Goal: Transaction & Acquisition: Book appointment/travel/reservation

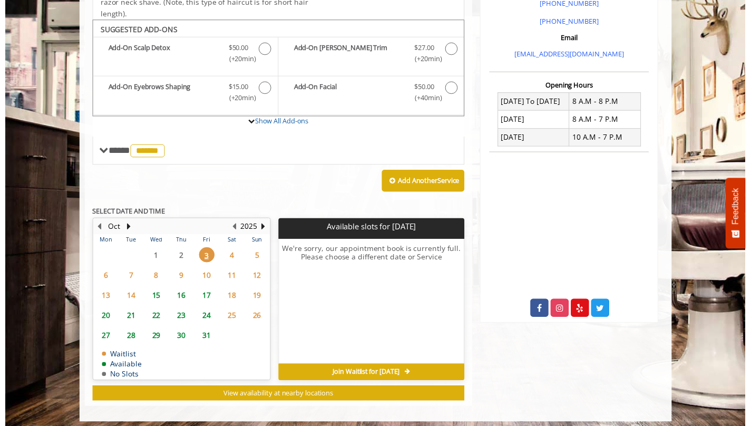
scroll to position [303, 0]
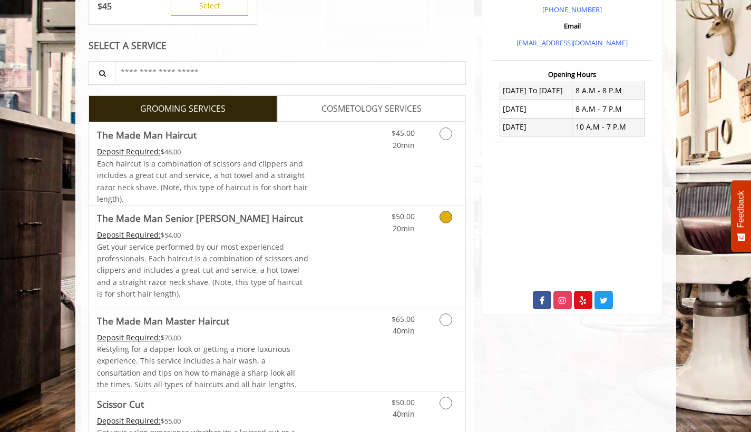
click at [400, 229] on span "20min" at bounding box center [403, 228] width 22 height 10
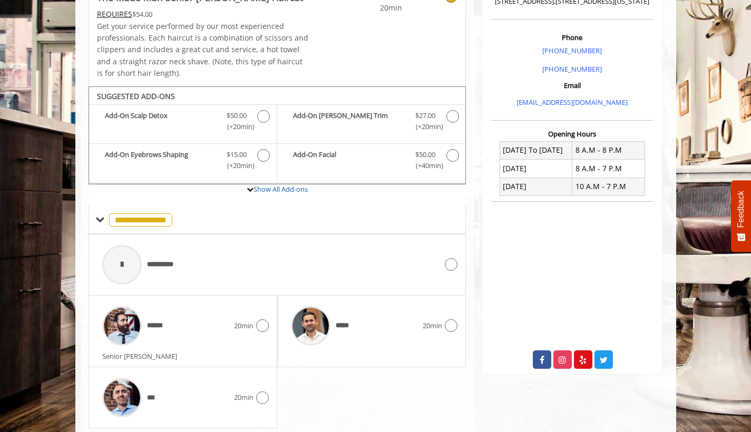
scroll to position [311, 0]
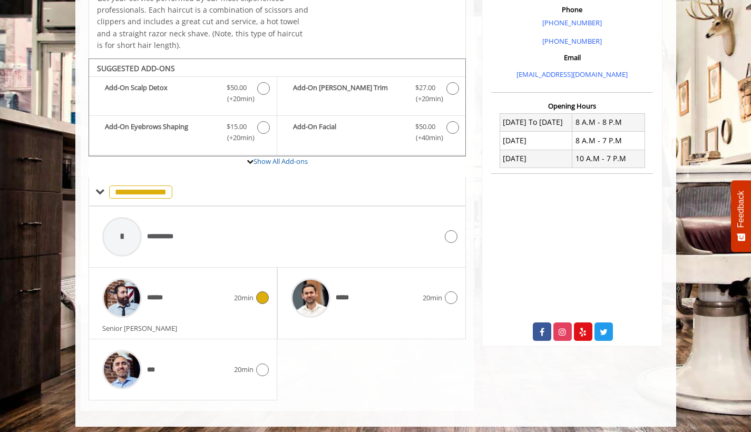
click at [201, 298] on div "******" at bounding box center [165, 298] width 137 height 50
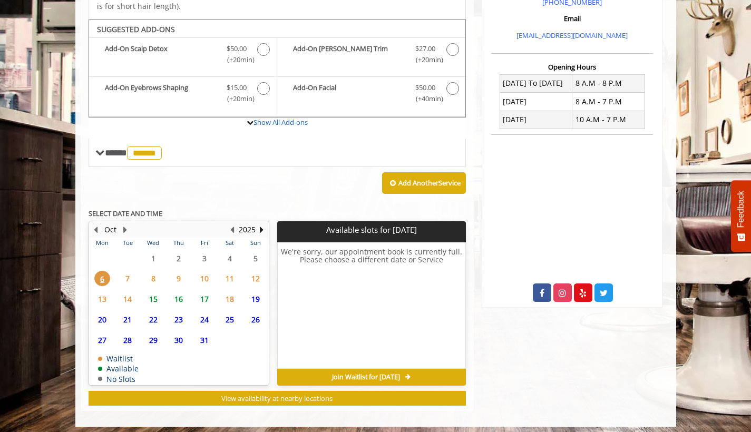
scroll to position [350, 0]
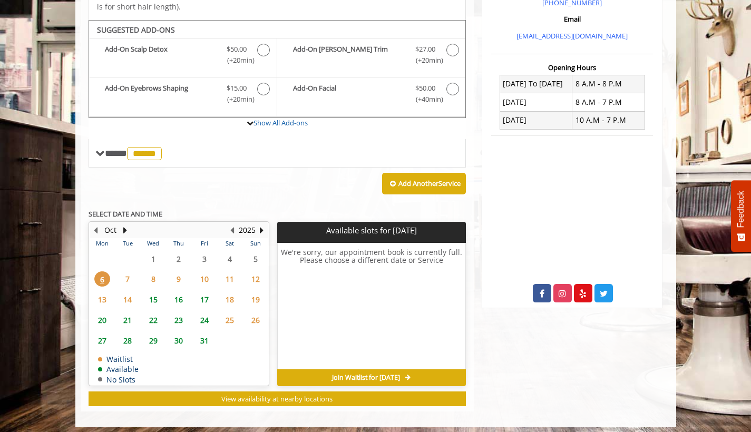
click at [203, 292] on span "17" at bounding box center [204, 299] width 16 height 15
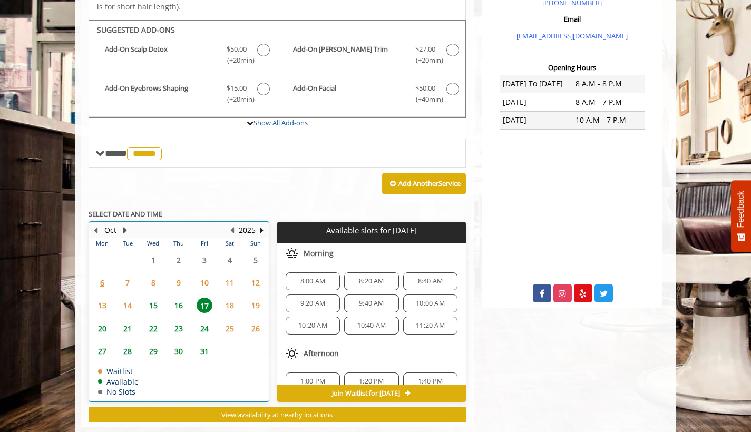
click at [124, 225] on button "Next Month" at bounding box center [125, 230] width 8 height 12
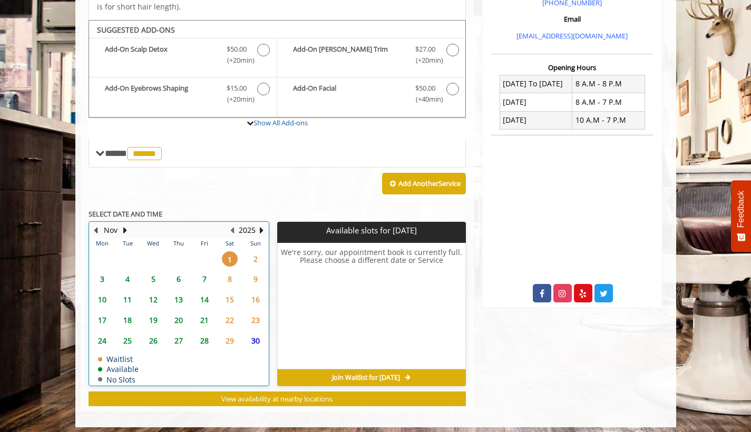
click at [96, 226] on button "Previous Month" at bounding box center [96, 230] width 8 height 12
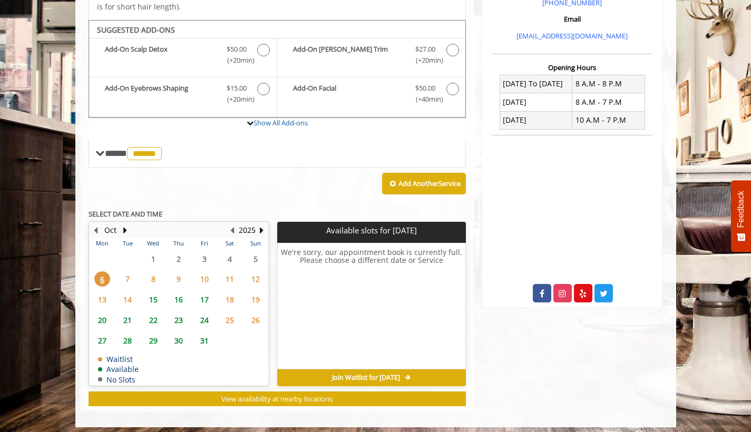
click at [175, 294] on span "16" at bounding box center [179, 299] width 16 height 15
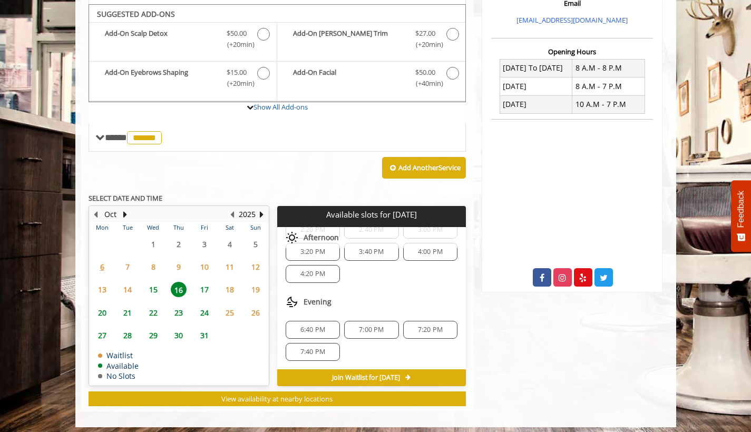
scroll to position [202, 0]
click at [360, 329] on div "7:00 PM" at bounding box center [371, 330] width 54 height 18
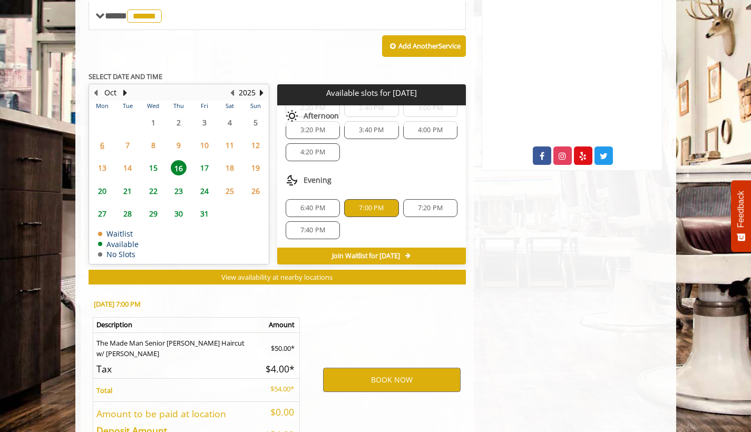
scroll to position [553, 0]
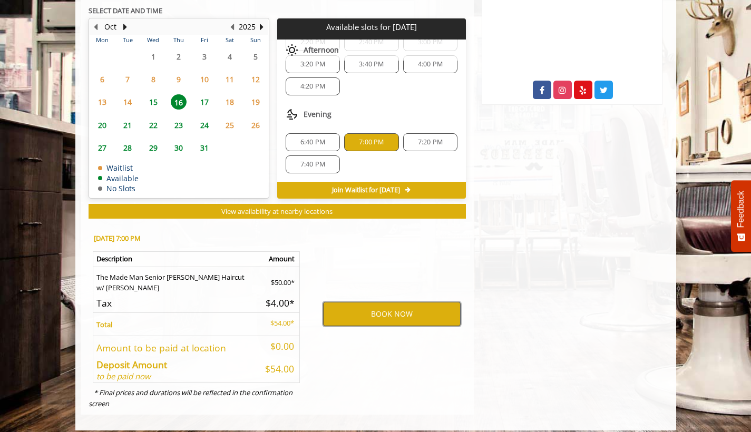
click at [375, 307] on button "BOOK NOW" at bounding box center [391, 314] width 137 height 24
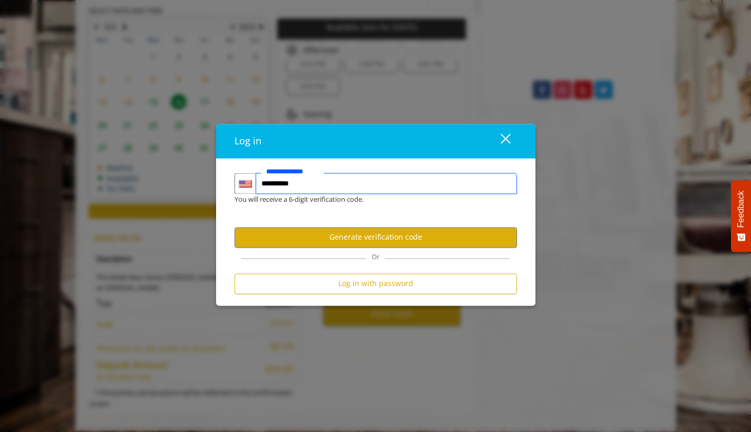
type input "**********"
click at [385, 236] on button "Generate verification code" at bounding box center [375, 237] width 282 height 21
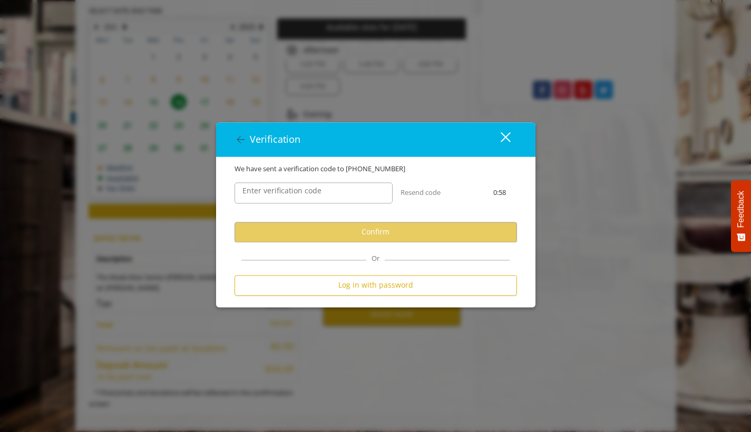
click at [317, 194] on label "Enter verification code" at bounding box center [282, 191] width 90 height 12
click at [317, 194] on input "Enter verification code" at bounding box center [313, 192] width 158 height 21
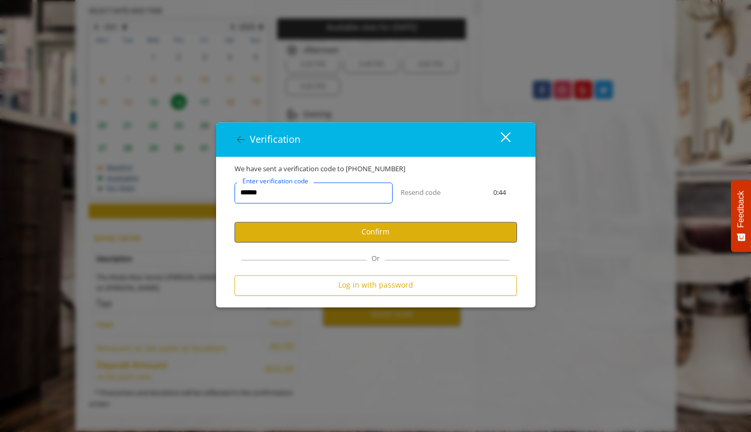
type input "******"
click at [359, 228] on button "Confirm" at bounding box center [375, 232] width 282 height 21
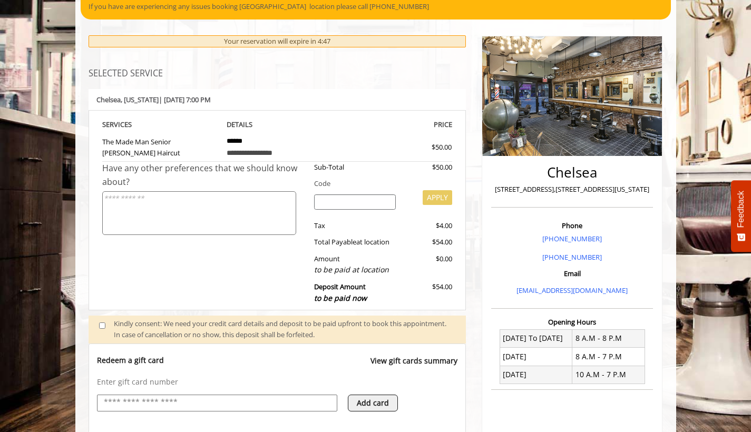
scroll to position [91, 0]
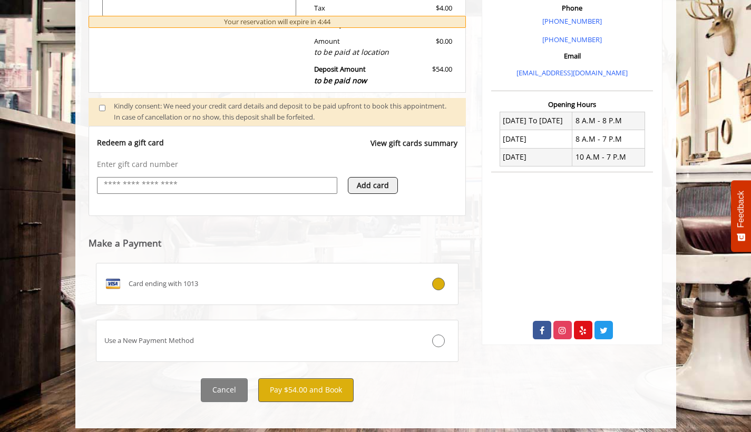
click at [279, 389] on button "Pay $54.00 and Book" at bounding box center [305, 390] width 95 height 24
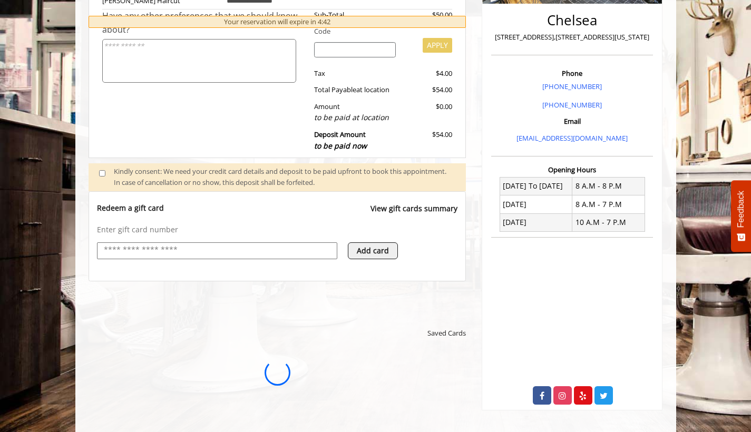
scroll to position [0, 0]
